Goal: Entertainment & Leisure: Consume media (video, audio)

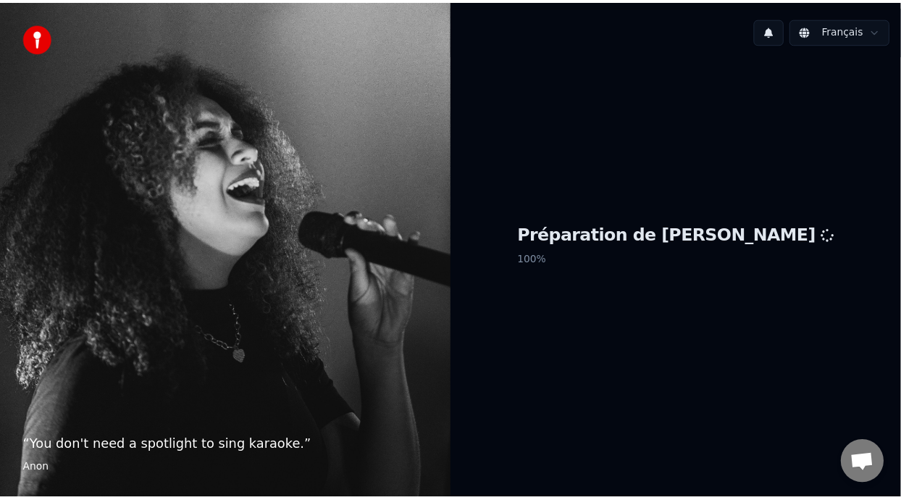
scroll to position [4, 0]
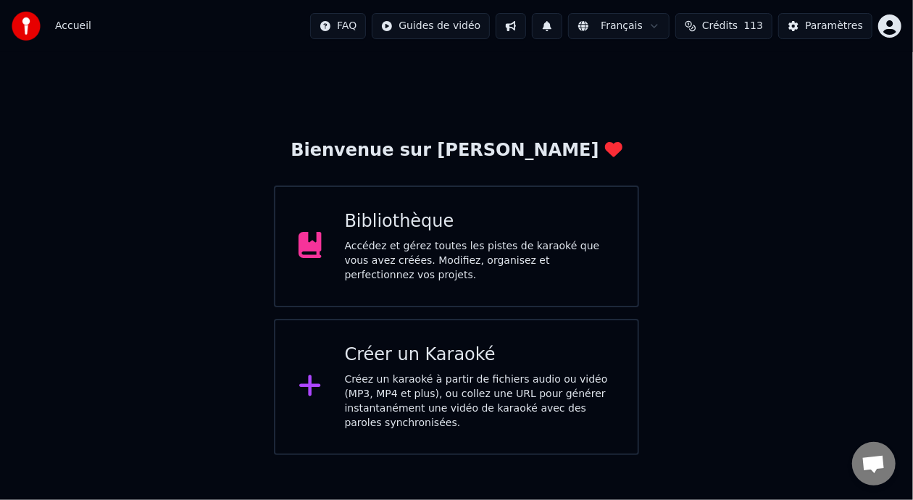
click at [499, 227] on div "Bibliothèque" at bounding box center [480, 221] width 270 height 23
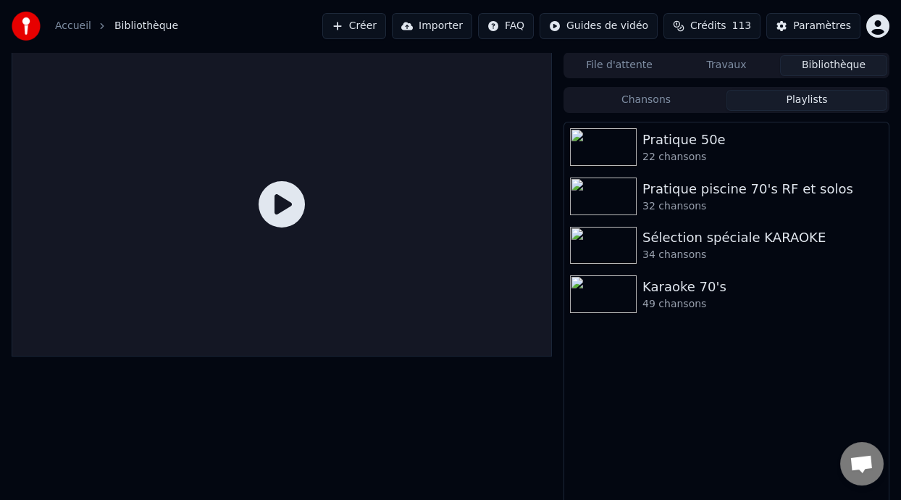
click at [819, 98] on button "Playlists" at bounding box center [806, 100] width 161 height 21
click at [871, 142] on icon "button" at bounding box center [875, 147] width 14 height 12
click at [713, 131] on div "Pratique 50e" at bounding box center [755, 140] width 226 height 20
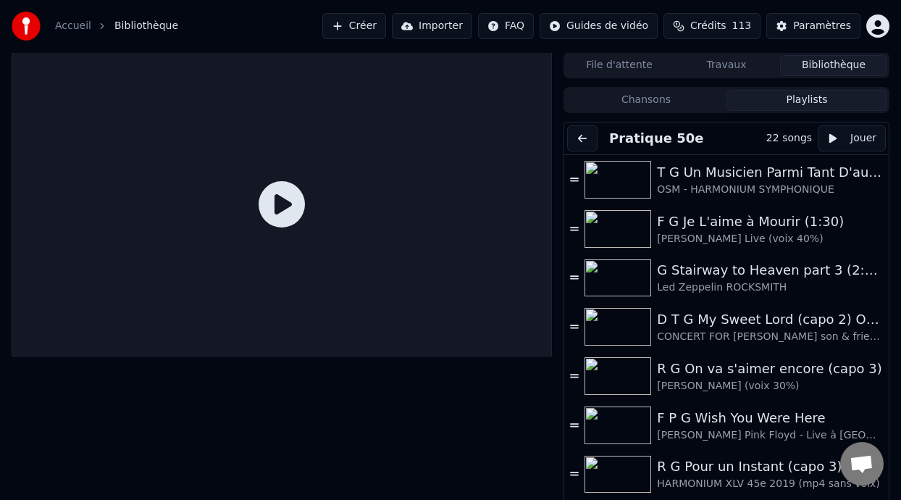
click at [584, 135] on button at bounding box center [582, 138] width 30 height 26
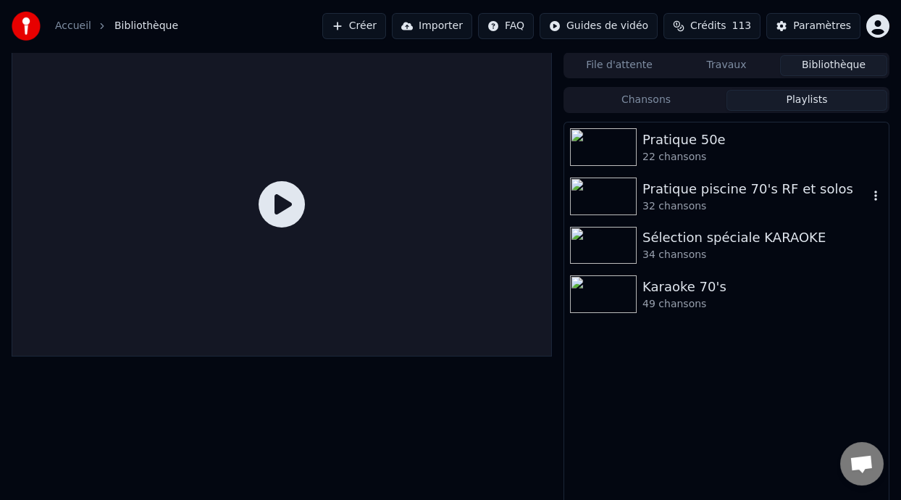
click at [772, 196] on div "Pratique piscine 70's RF et solos" at bounding box center [755, 189] width 226 height 20
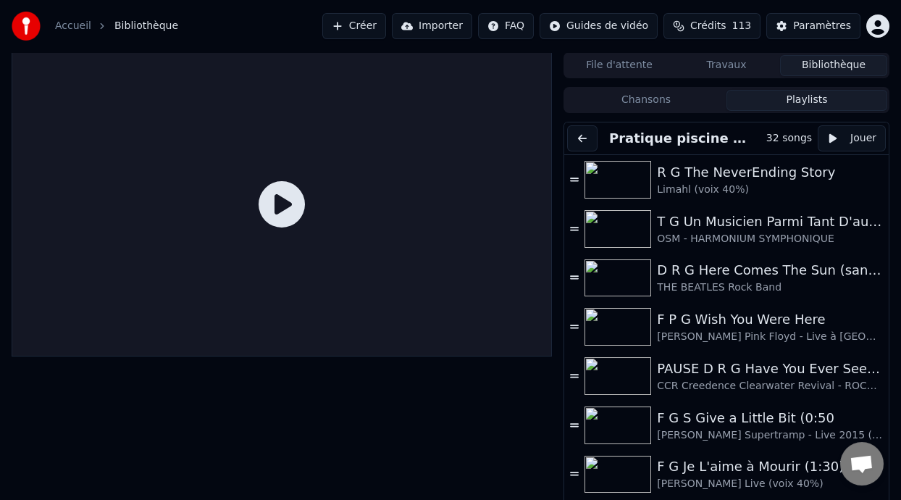
click at [584, 133] on button at bounding box center [582, 138] width 30 height 26
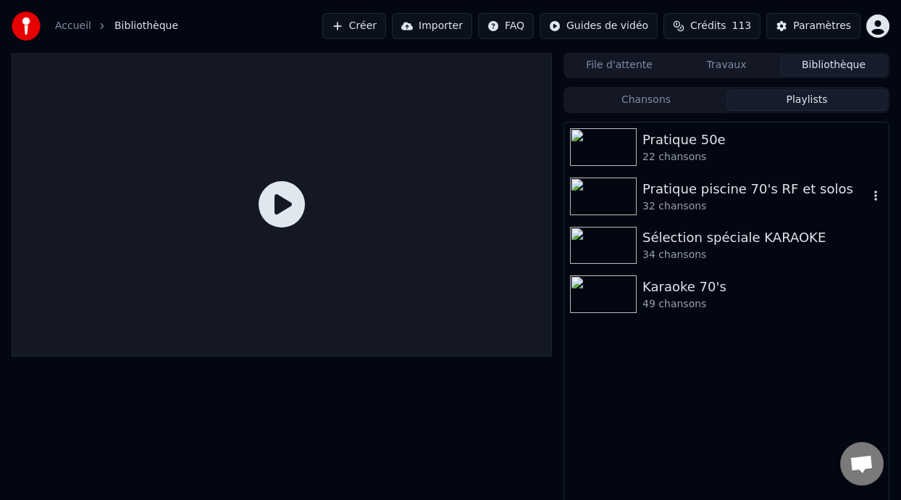
click at [872, 196] on icon "button" at bounding box center [875, 196] width 14 height 12
click at [857, 252] on div "Supprimer" at bounding box center [856, 246] width 88 height 23
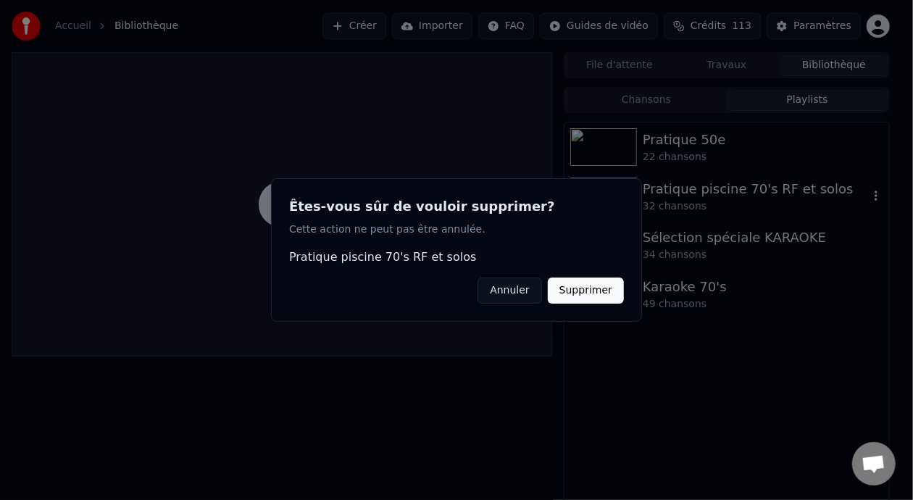
click at [589, 295] on button "Supprimer" at bounding box center [586, 290] width 76 height 26
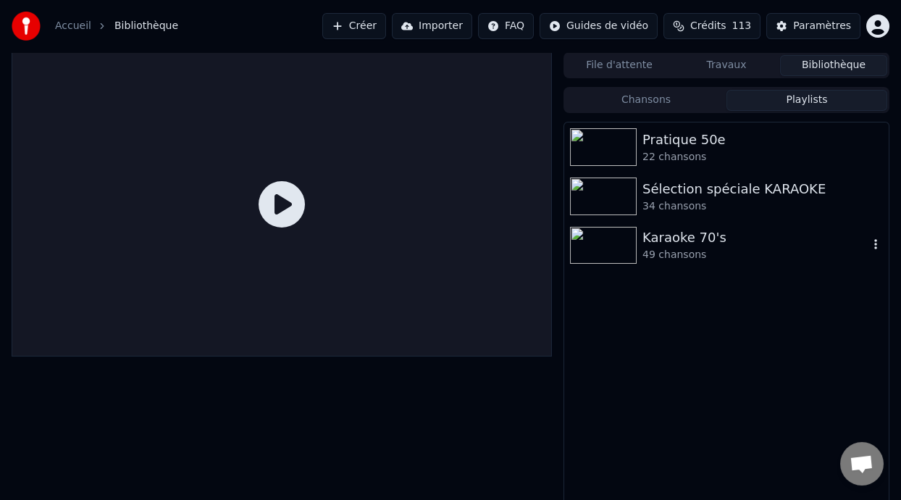
click at [714, 241] on div "Karaoke 70's" at bounding box center [755, 237] width 226 height 20
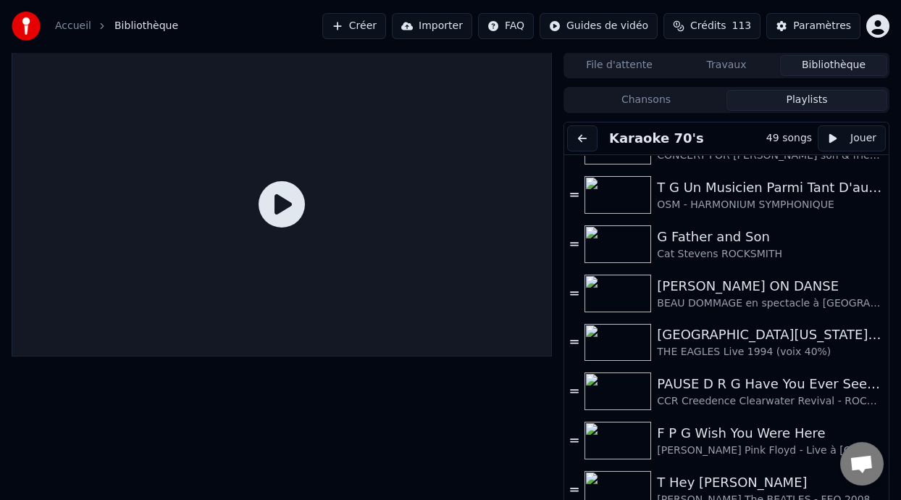
scroll to position [366, 0]
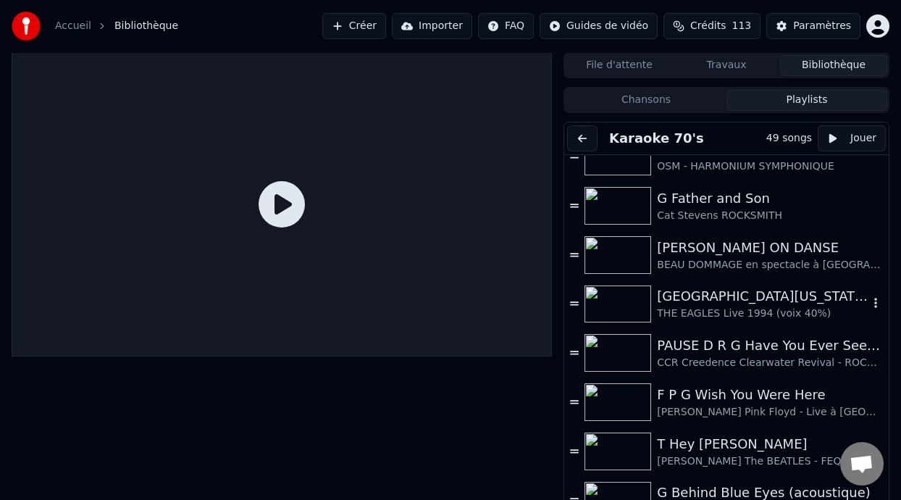
click at [747, 302] on div "[GEOGRAPHIC_DATA][US_STATE] (-2 clé Am)" at bounding box center [762, 296] width 211 height 20
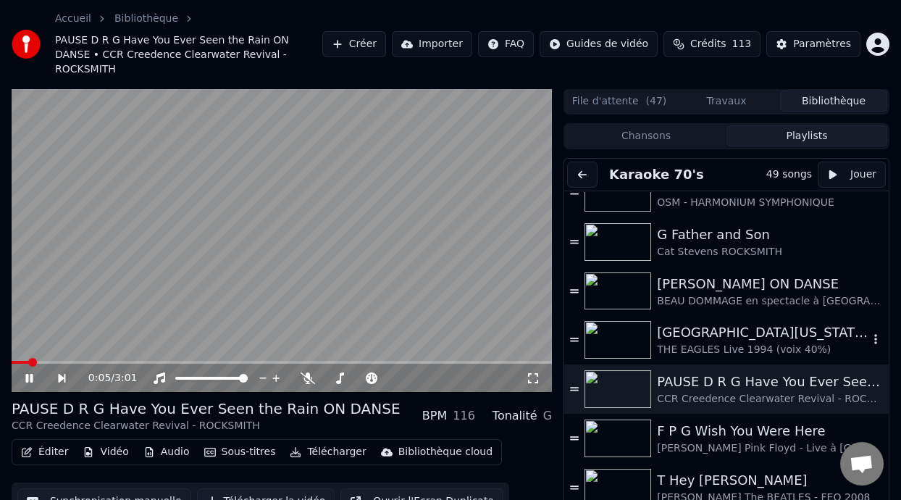
click at [758, 322] on div "[GEOGRAPHIC_DATA][US_STATE] (-2 clé Am)" at bounding box center [762, 332] width 211 height 20
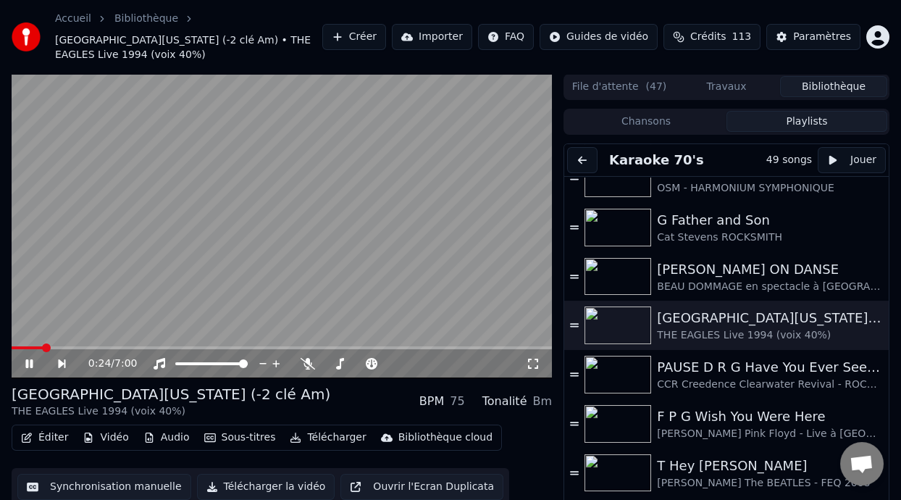
click at [26, 361] on icon at bounding box center [28, 363] width 7 height 9
click at [239, 344] on span at bounding box center [239, 347] width 9 height 9
click at [311, 343] on span at bounding box center [311, 347] width 9 height 9
click at [352, 350] on span at bounding box center [352, 347] width 9 height 9
click at [310, 345] on video at bounding box center [282, 226] width 540 height 304
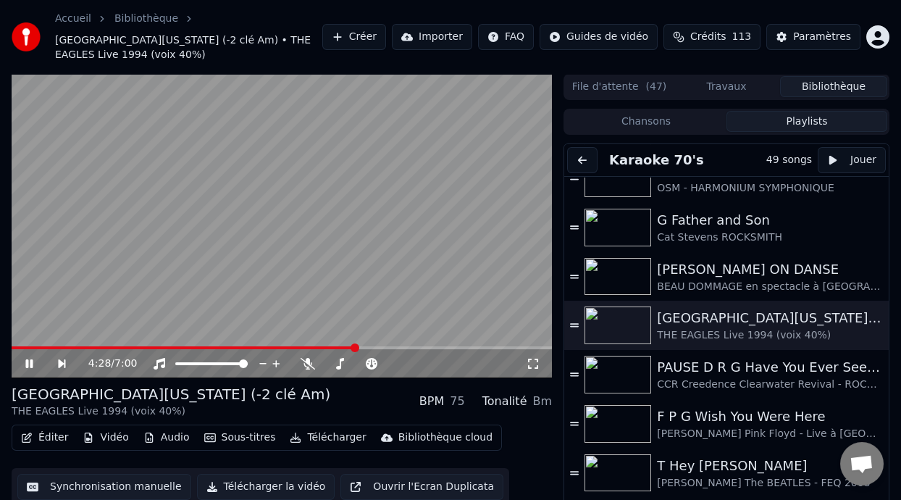
click at [312, 347] on span at bounding box center [184, 347] width 344 height 3
click at [30, 362] on icon at bounding box center [28, 363] width 7 height 9
